Goal: Transaction & Acquisition: Purchase product/service

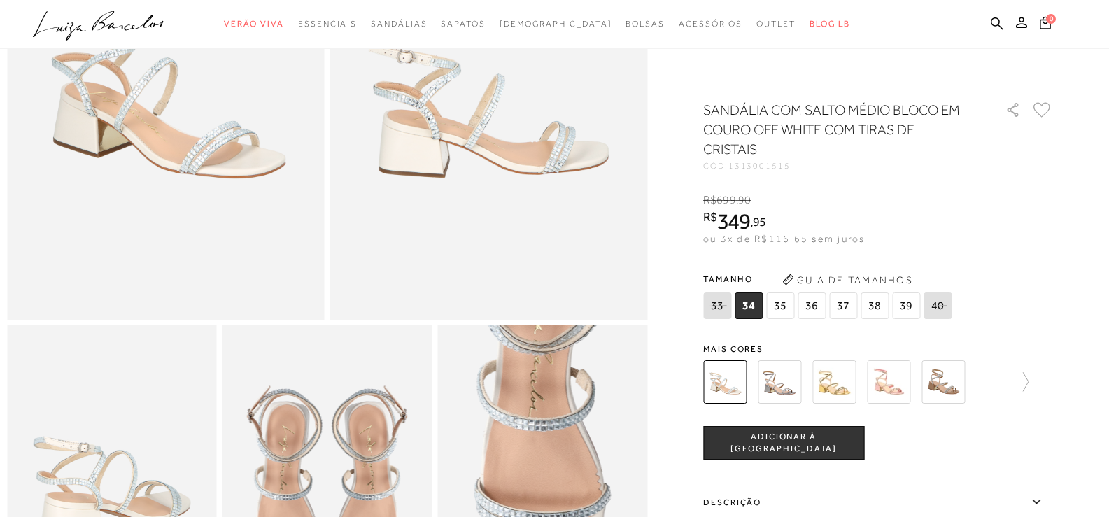
scroll to position [280, 0]
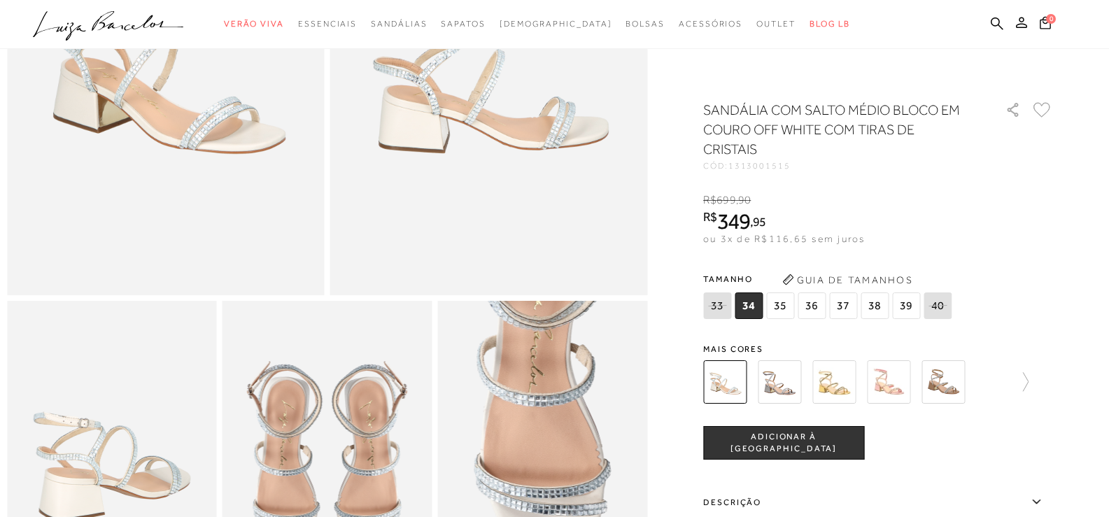
click at [851, 311] on span "37" at bounding box center [843, 305] width 28 height 27
click at [786, 446] on span "ADICIONAR À [GEOGRAPHIC_DATA]" at bounding box center [784, 443] width 160 height 24
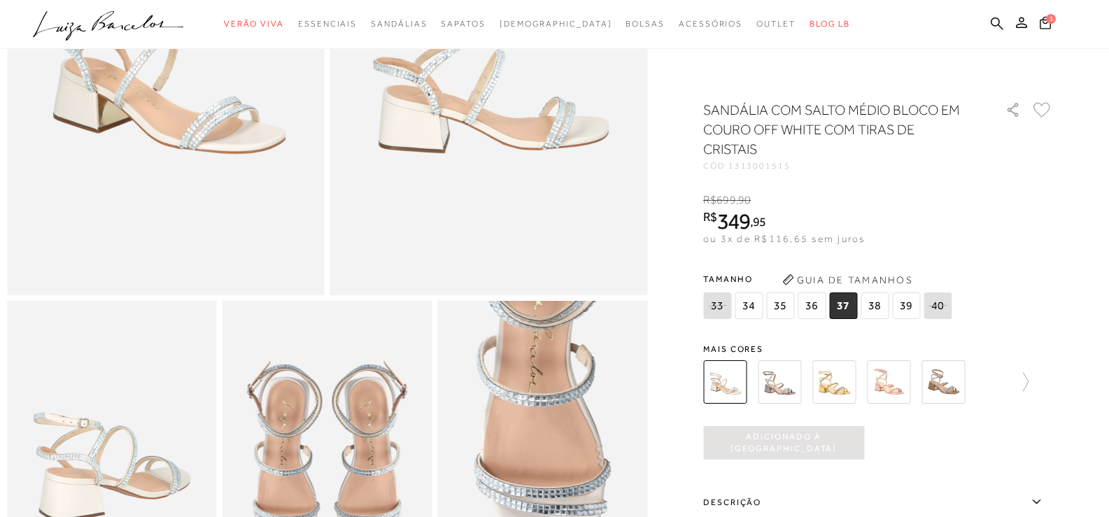
scroll to position [0, 0]
click at [1044, 18] on icon at bounding box center [1045, 22] width 13 height 15
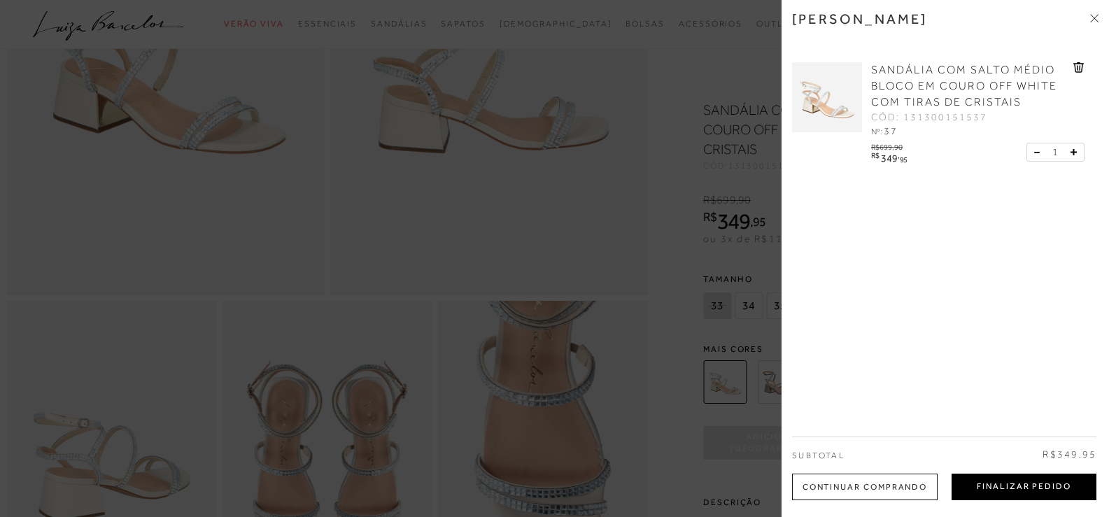
click at [1070, 493] on button "Finalizar Pedido" at bounding box center [1024, 487] width 145 height 27
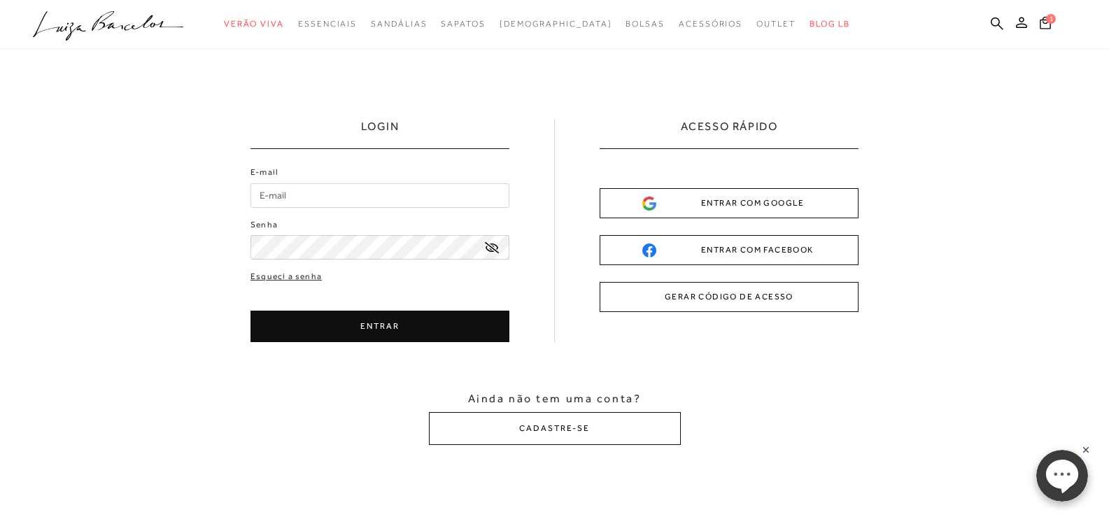
click at [747, 202] on div "ENTRAR COM GOOGLE" at bounding box center [729, 203] width 174 height 15
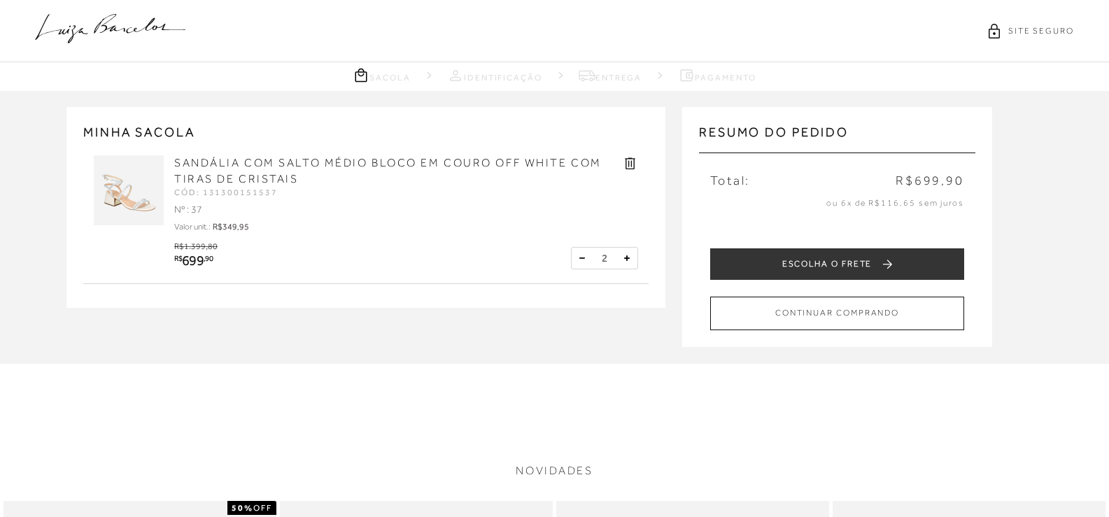
click at [580, 257] on button at bounding box center [582, 258] width 14 height 14
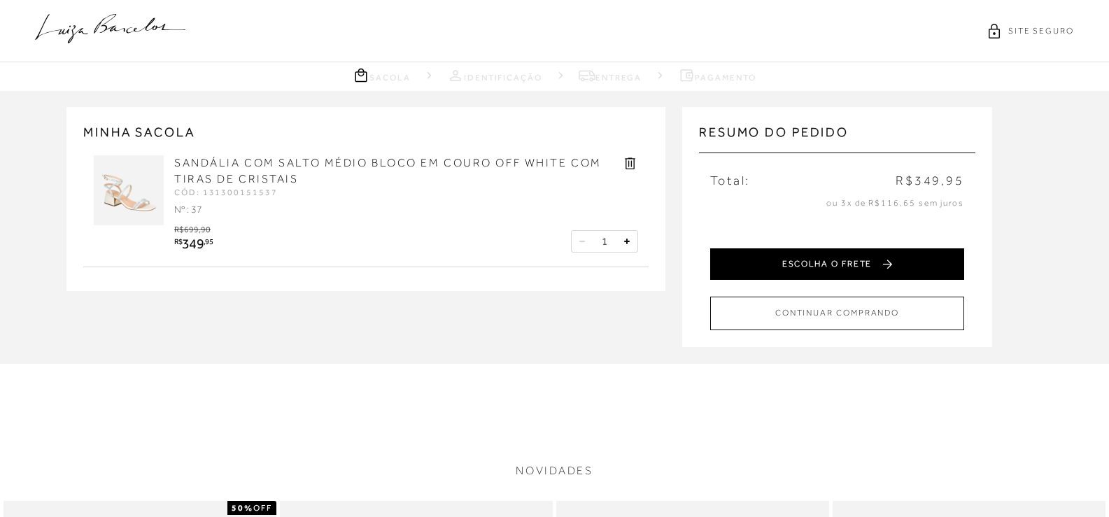
click at [882, 260] on button "ESCOLHA O FRETE" at bounding box center [837, 263] width 254 height 31
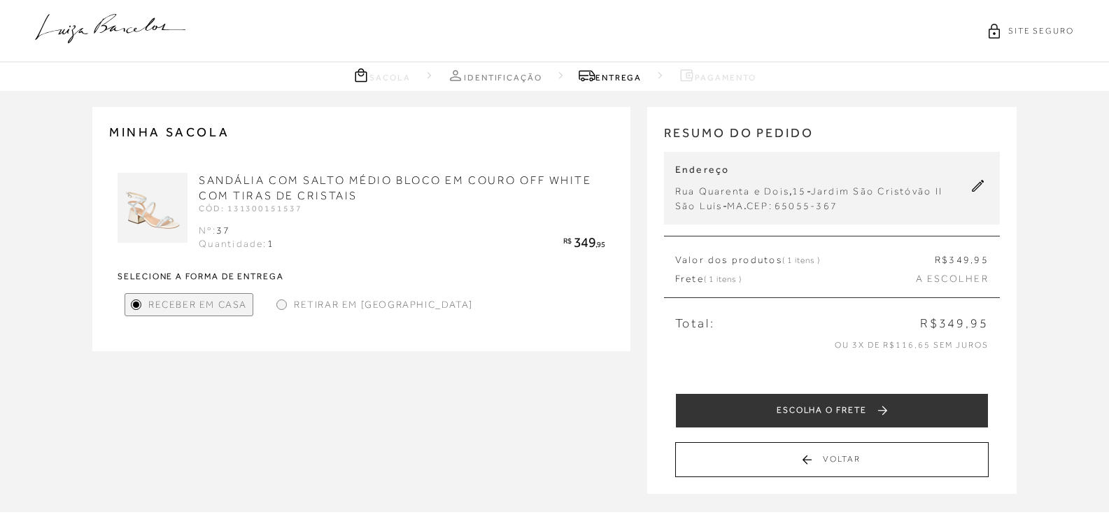
click at [377, 297] on span "Retirar em Loja" at bounding box center [383, 304] width 179 height 15
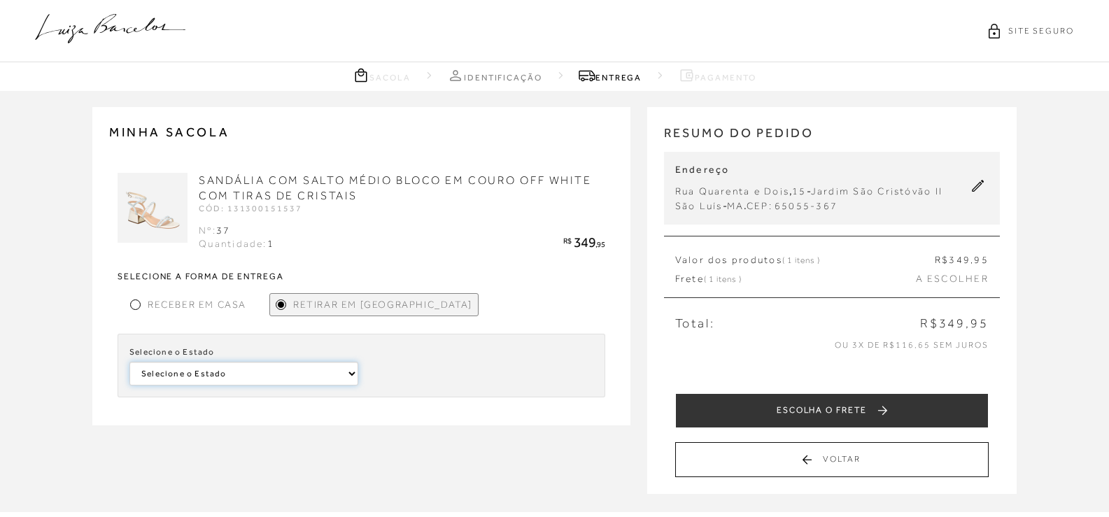
click at [258, 376] on select "Selecione o Estado Minas Gerais Pernambuco Bahia" at bounding box center [243, 374] width 229 height 24
click at [215, 305] on span "Receber em Casa" at bounding box center [197, 304] width 99 height 15
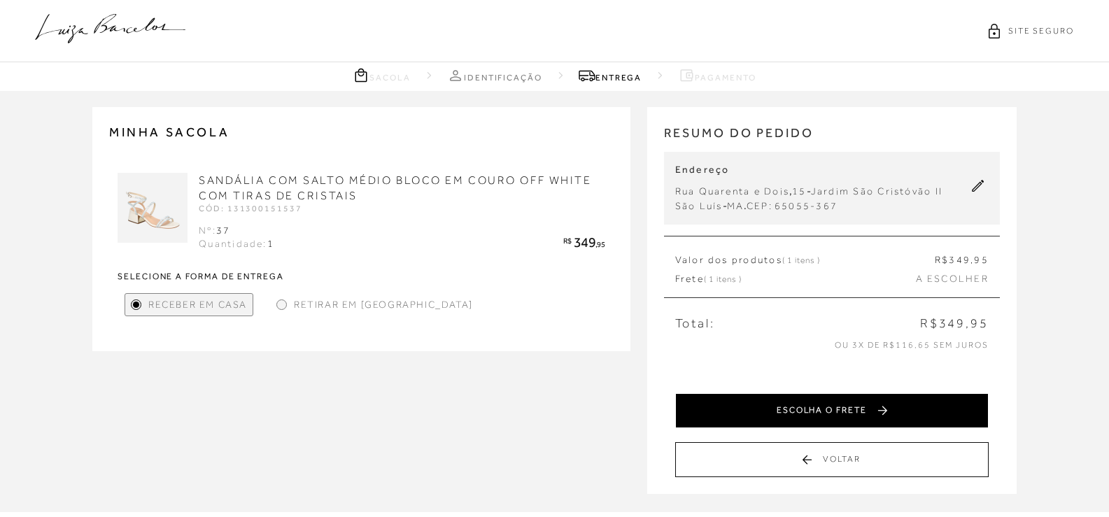
click at [923, 412] on button "ESCOLHA O FRETE" at bounding box center [831, 410] width 313 height 35
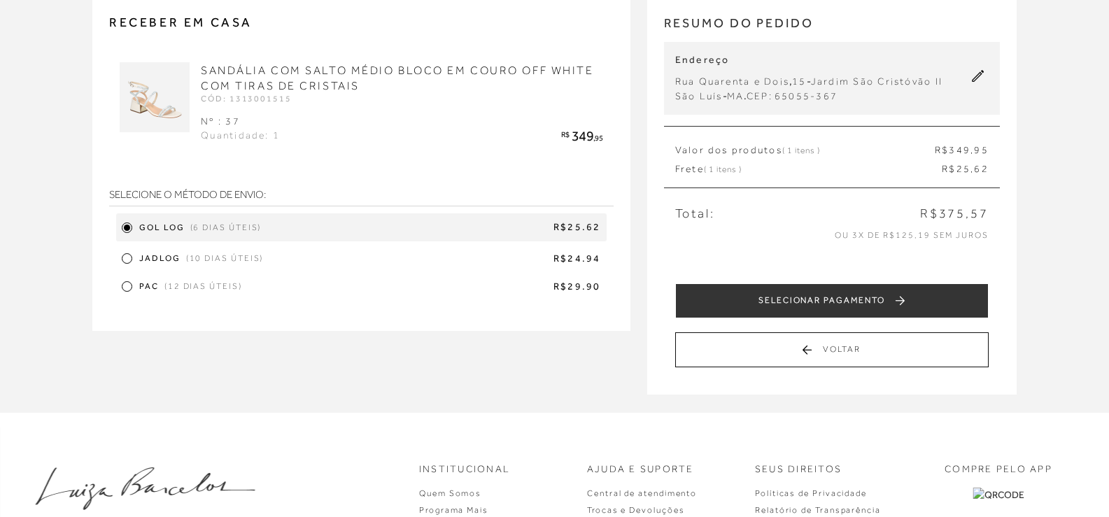
scroll to position [140, 0]
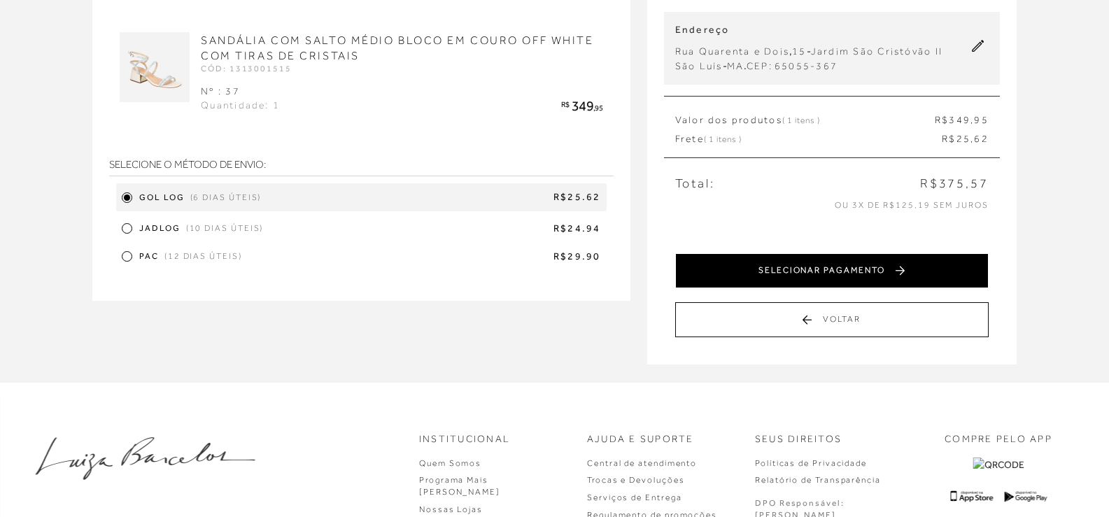
click at [821, 277] on button "SELECIONAR PAGAMENTO" at bounding box center [831, 270] width 313 height 35
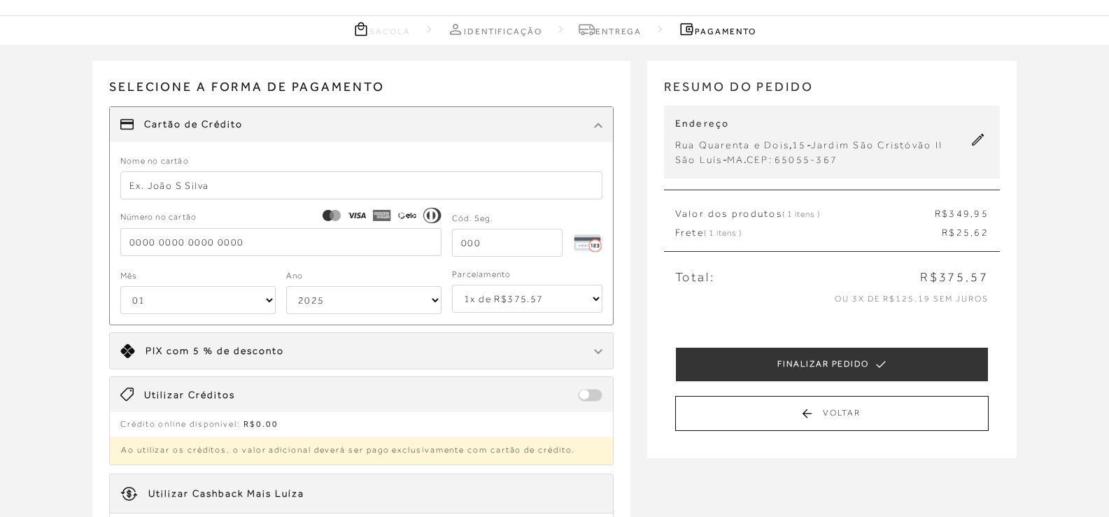
scroll to position [70, 0]
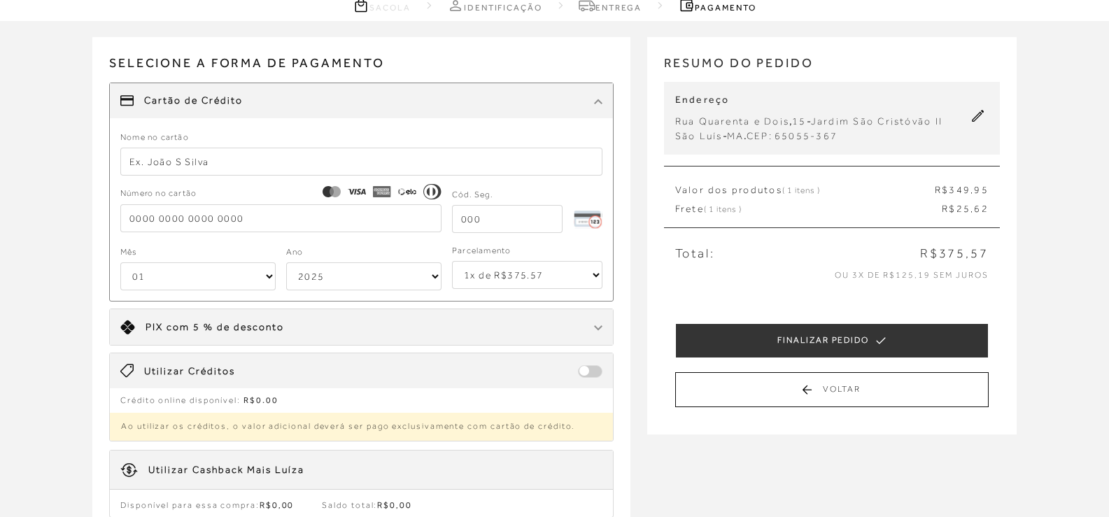
click at [524, 274] on select "1x de R$375.57 2x de R$187.79 sem juros 3x de R$125.19 sem juros 4x de R$93.90 …" at bounding box center [527, 275] width 150 height 28
click at [295, 160] on input "text" at bounding box center [361, 162] width 482 height 28
type input "Taise M V M Silva"
click at [330, 218] on input "tel" at bounding box center [280, 218] width 321 height 28
type input "5502 0979 4994 7426"
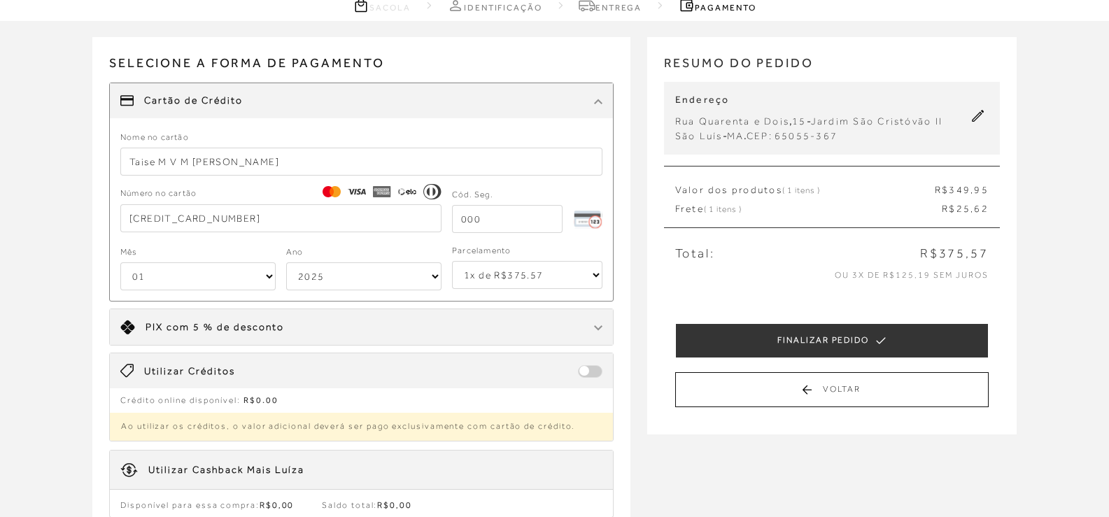
click at [480, 206] on input "tel" at bounding box center [507, 219] width 111 height 28
type input "743"
click at [207, 287] on select "01 02 03 04 05 06 07 08 09 10 11 12" at bounding box center [197, 276] width 155 height 28
select select "09"
click at [120, 262] on select "01 02 03 04 05 06 07 08 09 10 11 12" at bounding box center [197, 276] width 155 height 28
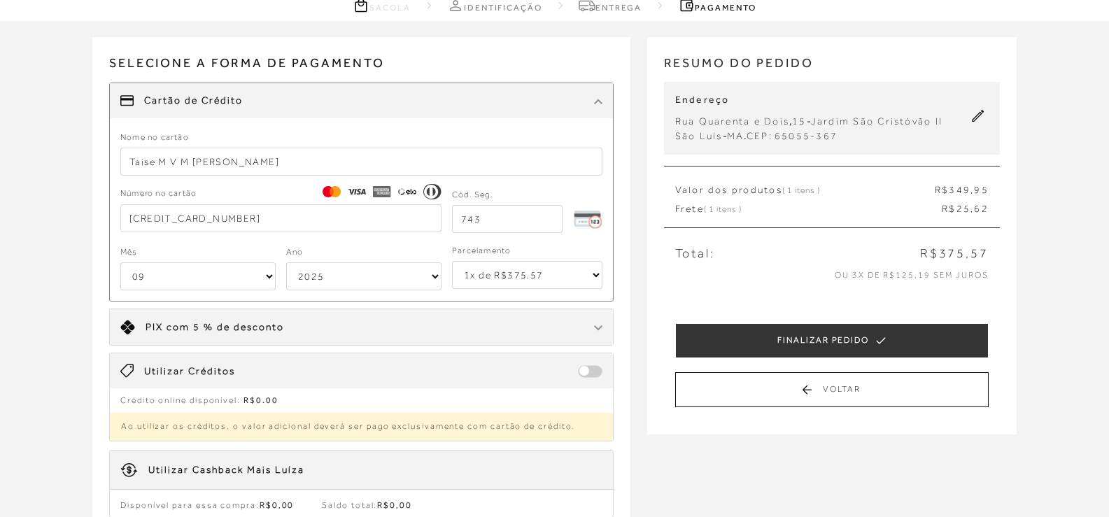
click at [342, 276] on select "2025 2026 2027 2028 2029 2030 2031 2032 2033 2034 2035 2036 2037 2038 2039 2040…" at bounding box center [363, 276] width 155 height 28
select select "2032"
click at [286, 262] on select "2025 2026 2027 2028 2029 2030 2031 2032 2033 2034 2035 2036 2037 2038 2039 2040…" at bounding box center [363, 276] width 155 height 28
click at [558, 269] on select "1x de R$375.57 2x de R$187.79 sem juros 3x de R$125.19 sem juros 4x de R$93.90 …" at bounding box center [527, 275] width 150 height 28
select select "5"
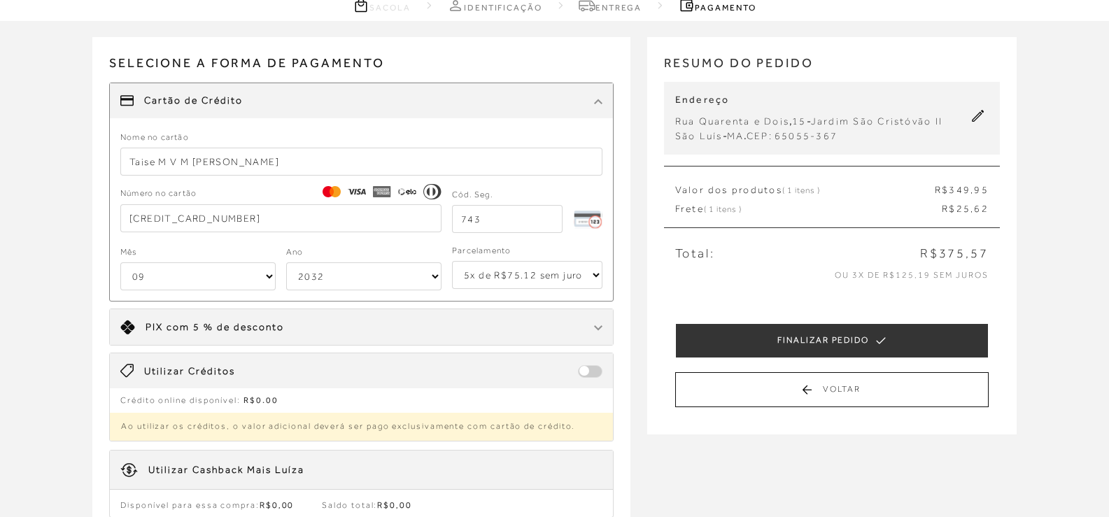
click at [452, 261] on select "1x de R$375.57 2x de R$187.79 sem juros 3x de R$125.19 sem juros 4x de R$93.90 …" at bounding box center [527, 275] width 150 height 28
click at [525, 275] on select "1x de R$375.57 2x de R$187.79 sem juros 3x de R$125.19 sem juros 4x de R$93.90 …" at bounding box center [527, 275] width 150 height 28
click at [452, 261] on select "1x de R$375.57 2x de R$187.79 sem juros 3x de R$125.19 sem juros 4x de R$93.90 …" at bounding box center [527, 275] width 150 height 28
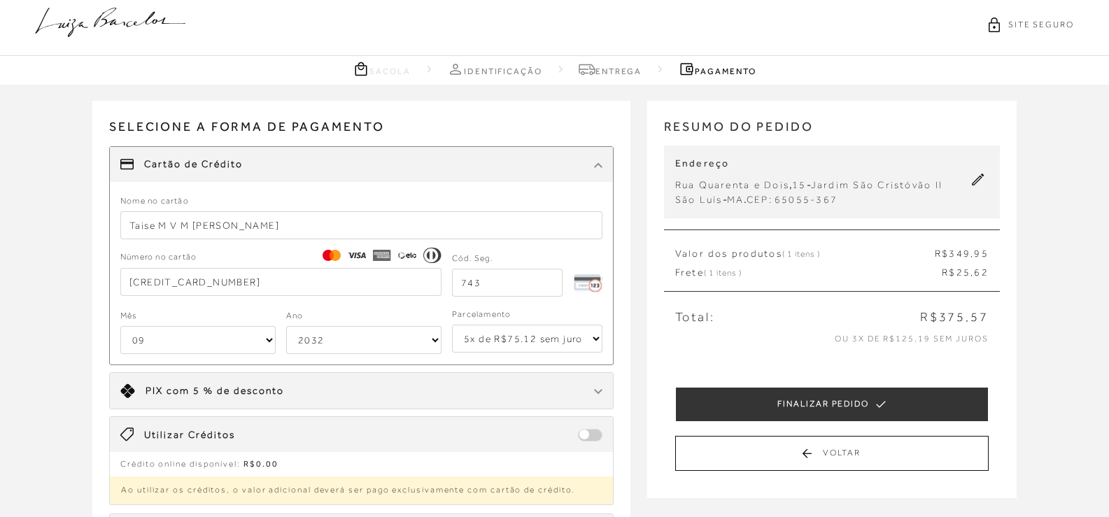
scroll to position [0, 0]
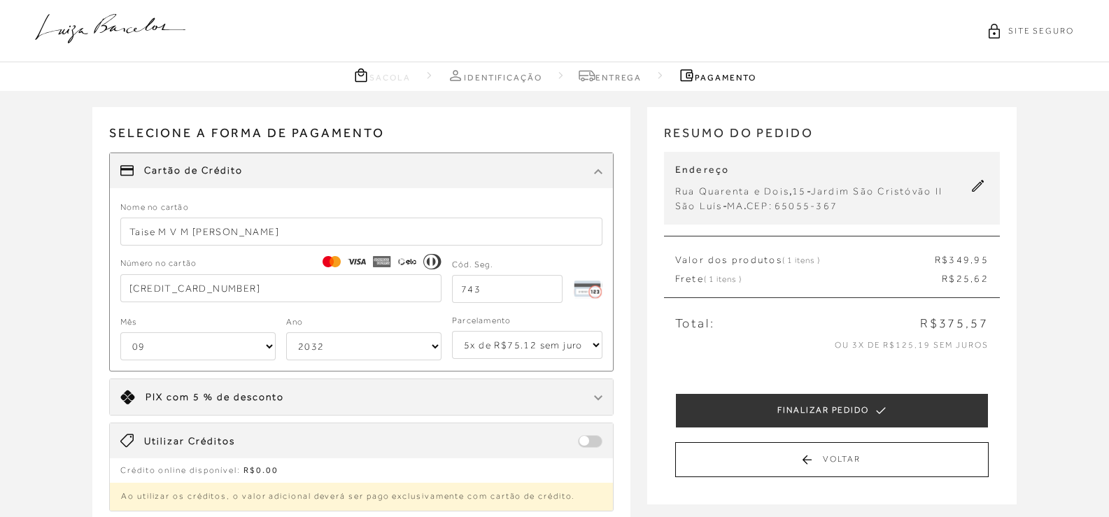
click at [980, 196] on button at bounding box center [978, 188] width 21 height 18
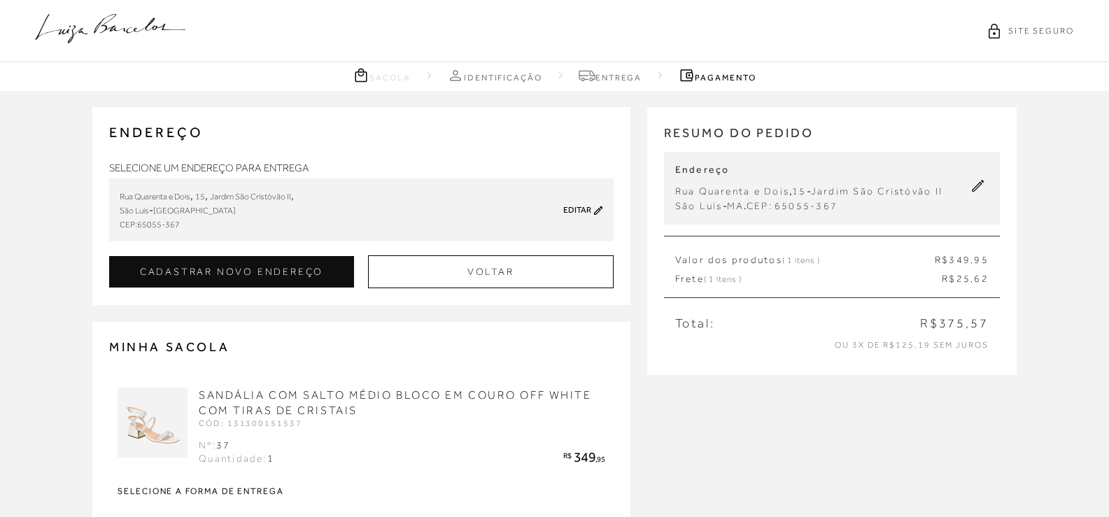
click at [593, 208] on div "Editar" at bounding box center [566, 210] width 73 height 10
click at [595, 211] on icon at bounding box center [598, 210] width 9 height 10
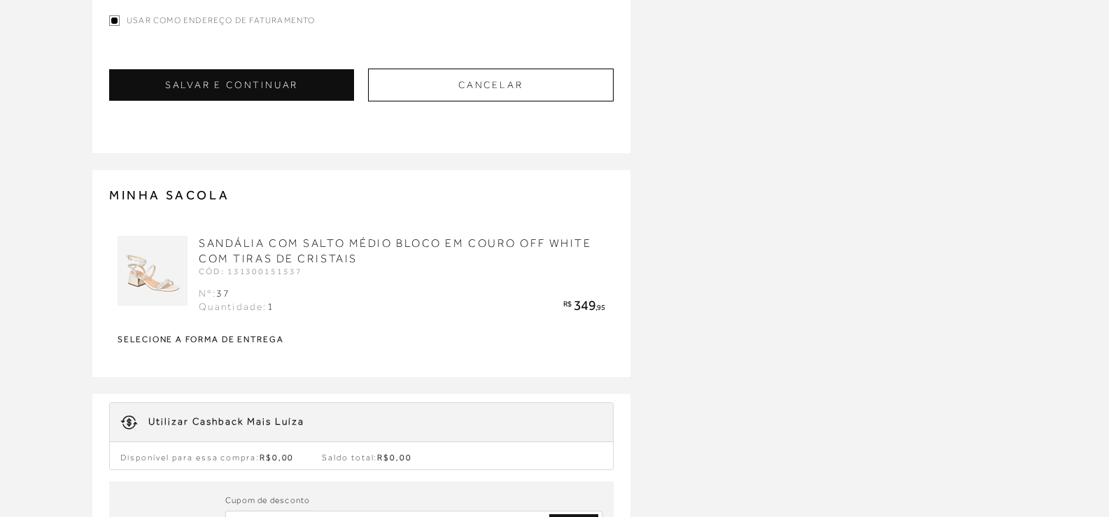
scroll to position [420, 0]
click at [266, 80] on button "SALVAR E CONTINUAR" at bounding box center [231, 84] width 245 height 31
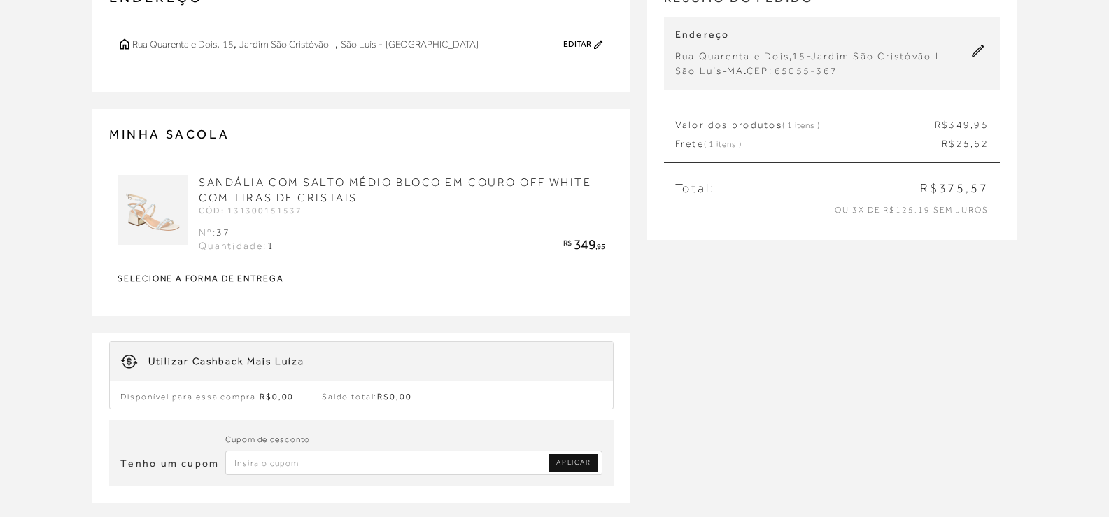
scroll to position [0, 0]
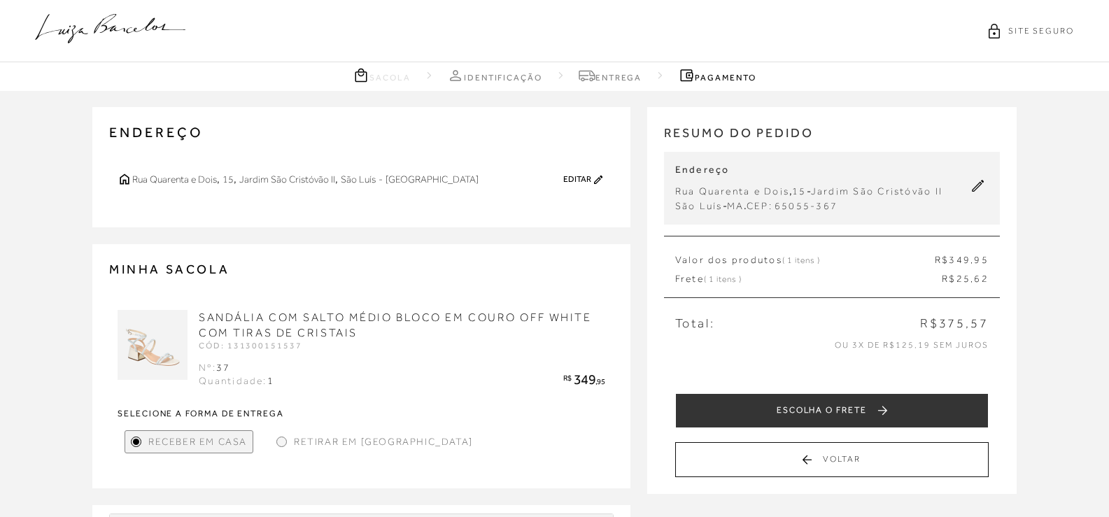
click at [715, 395] on button "ESCOLHA O FRETE" at bounding box center [831, 410] width 313 height 35
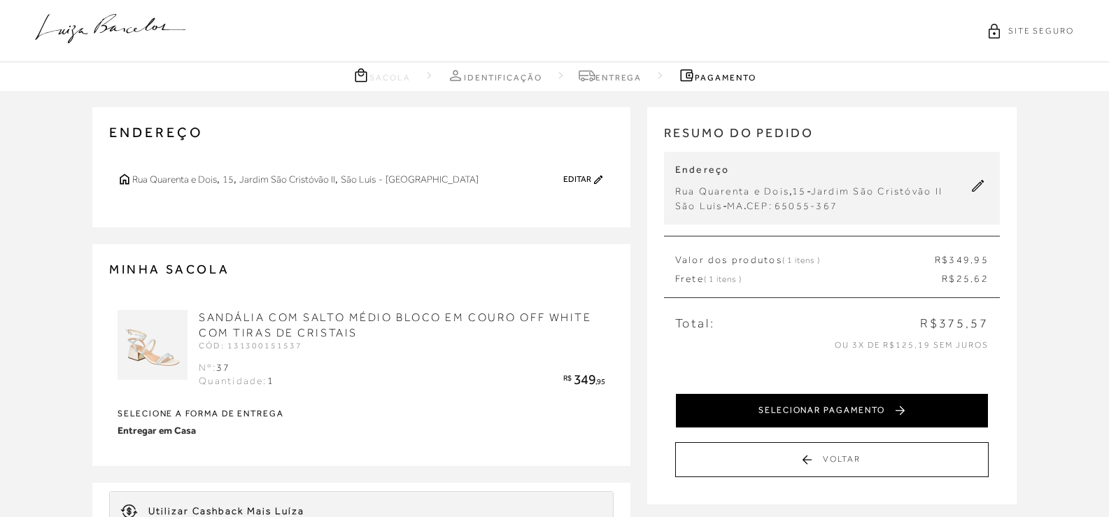
click at [861, 411] on button "SELECIONAR PAGAMENTO" at bounding box center [831, 410] width 313 height 35
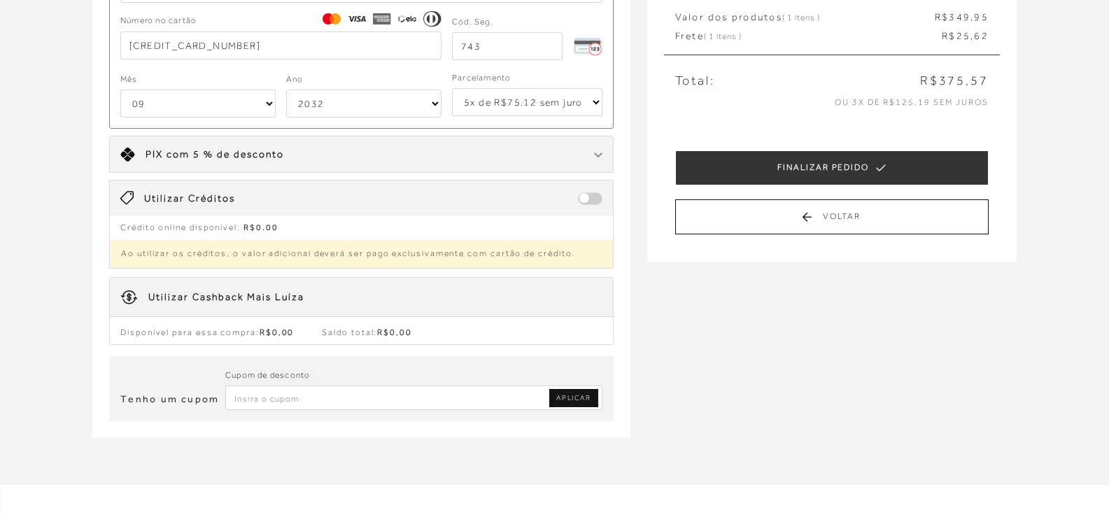
scroll to position [280, 0]
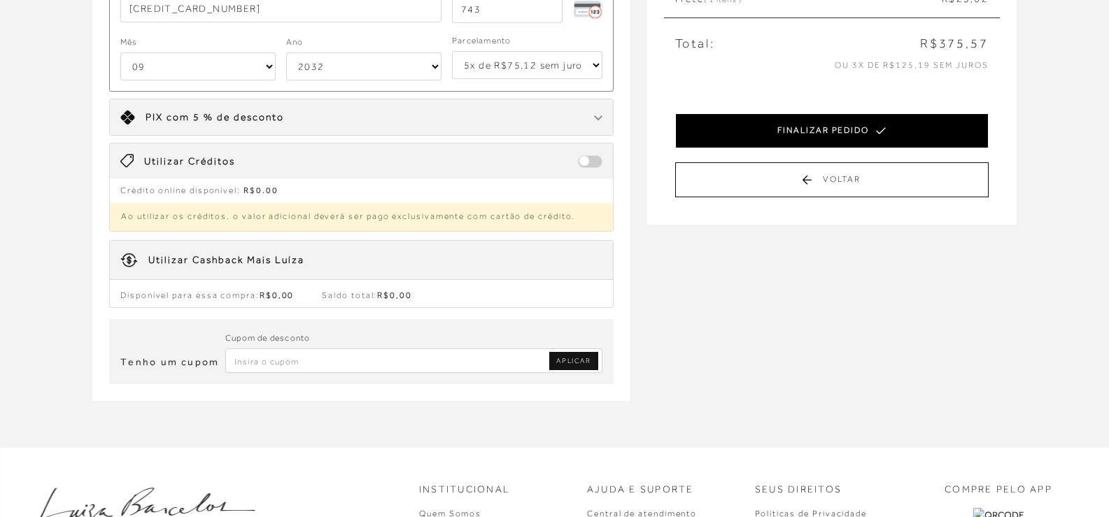
click at [830, 134] on button "FINALIZAR PEDIDO" at bounding box center [831, 130] width 313 height 35
select select "09"
select select "2032"
select select "5"
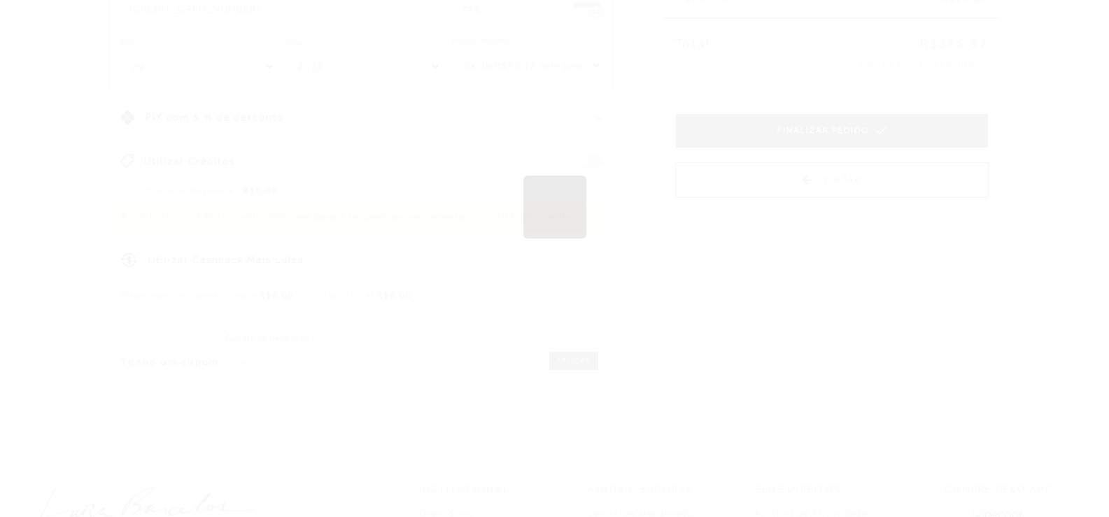
scroll to position [0, 0]
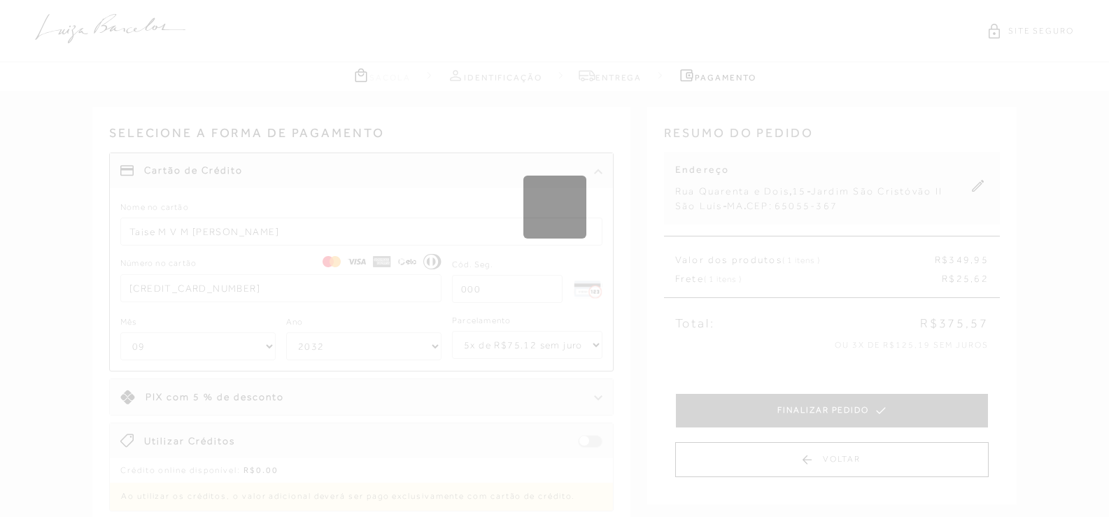
select select "1"
